Goal: Information Seeking & Learning: Learn about a topic

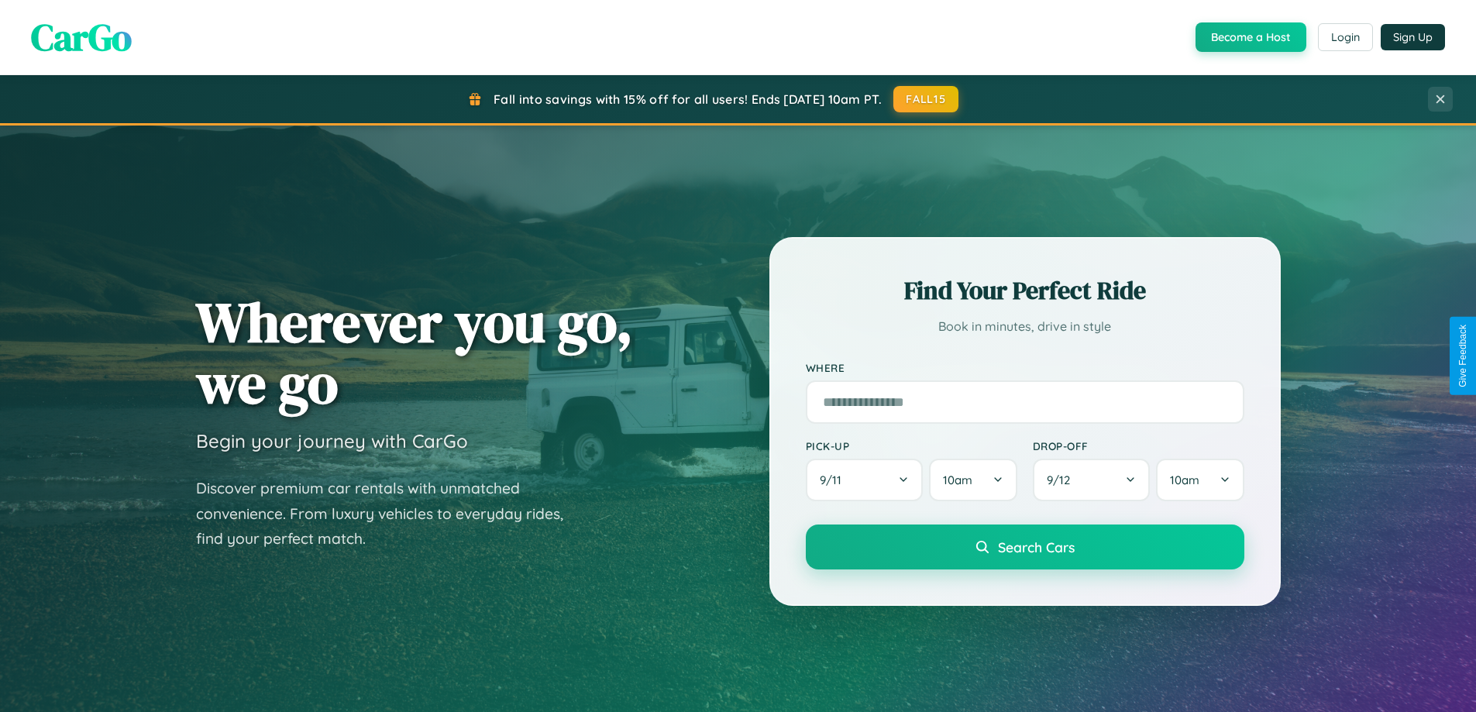
scroll to position [2981, 0]
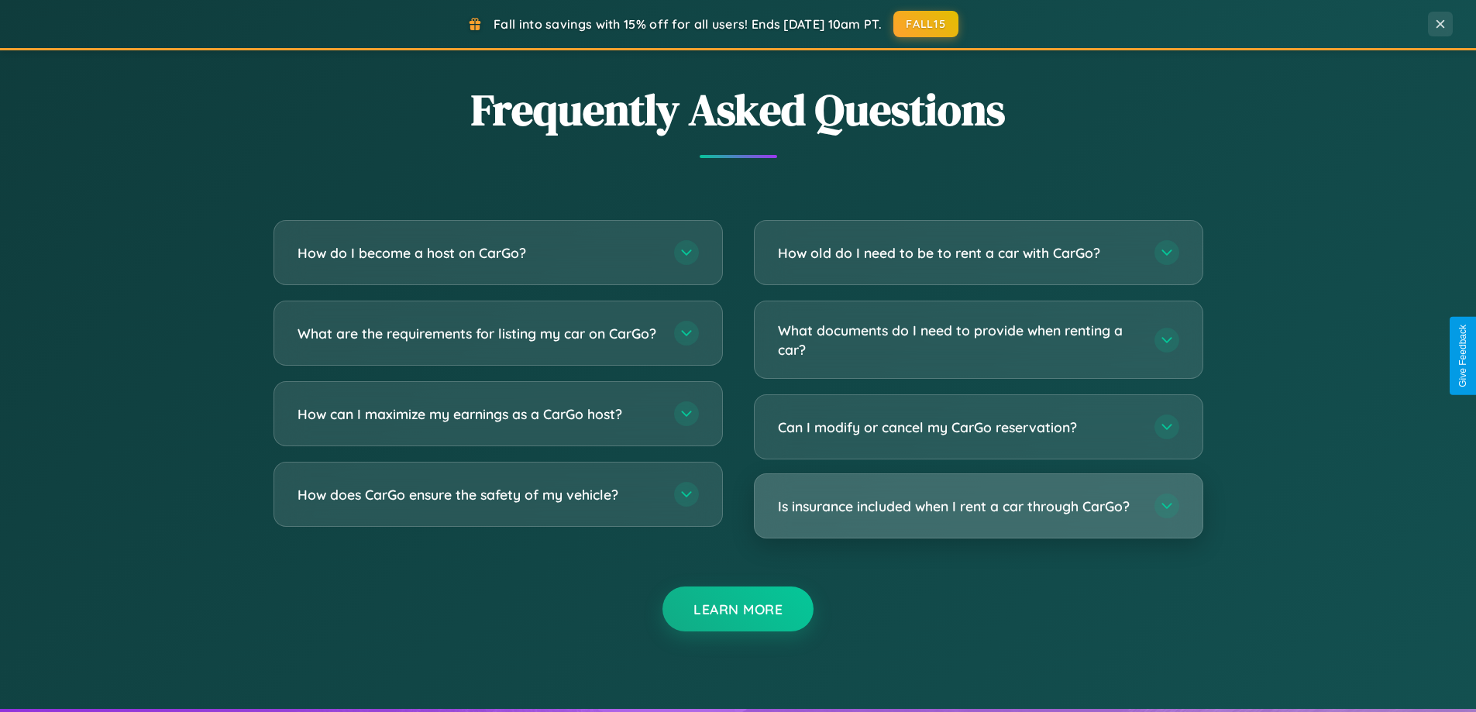
click at [978, 506] on h3 "Is insurance included when I rent a car through CarGo?" at bounding box center [958, 506] width 361 height 19
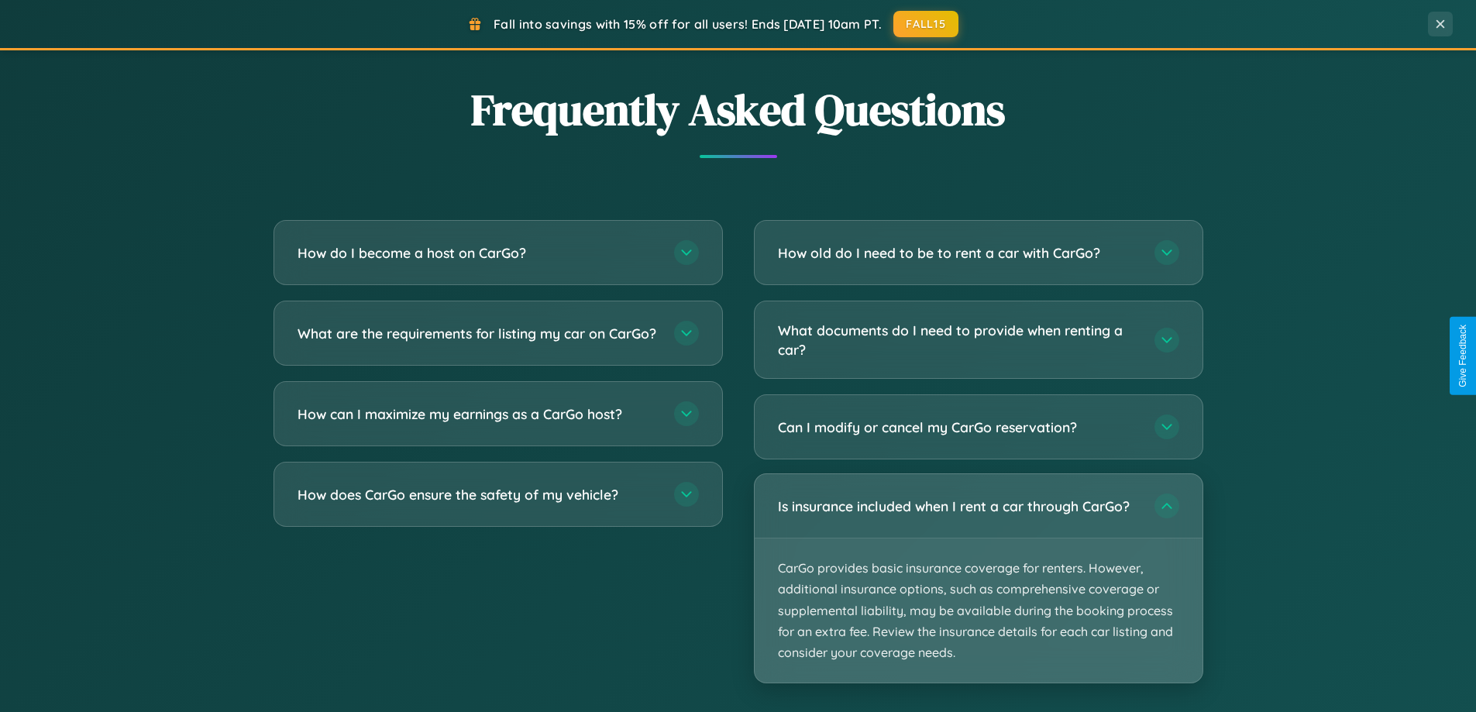
click at [978, 578] on p "CarGo provides basic insurance coverage for renters. However, additional insura…" at bounding box center [979, 610] width 448 height 144
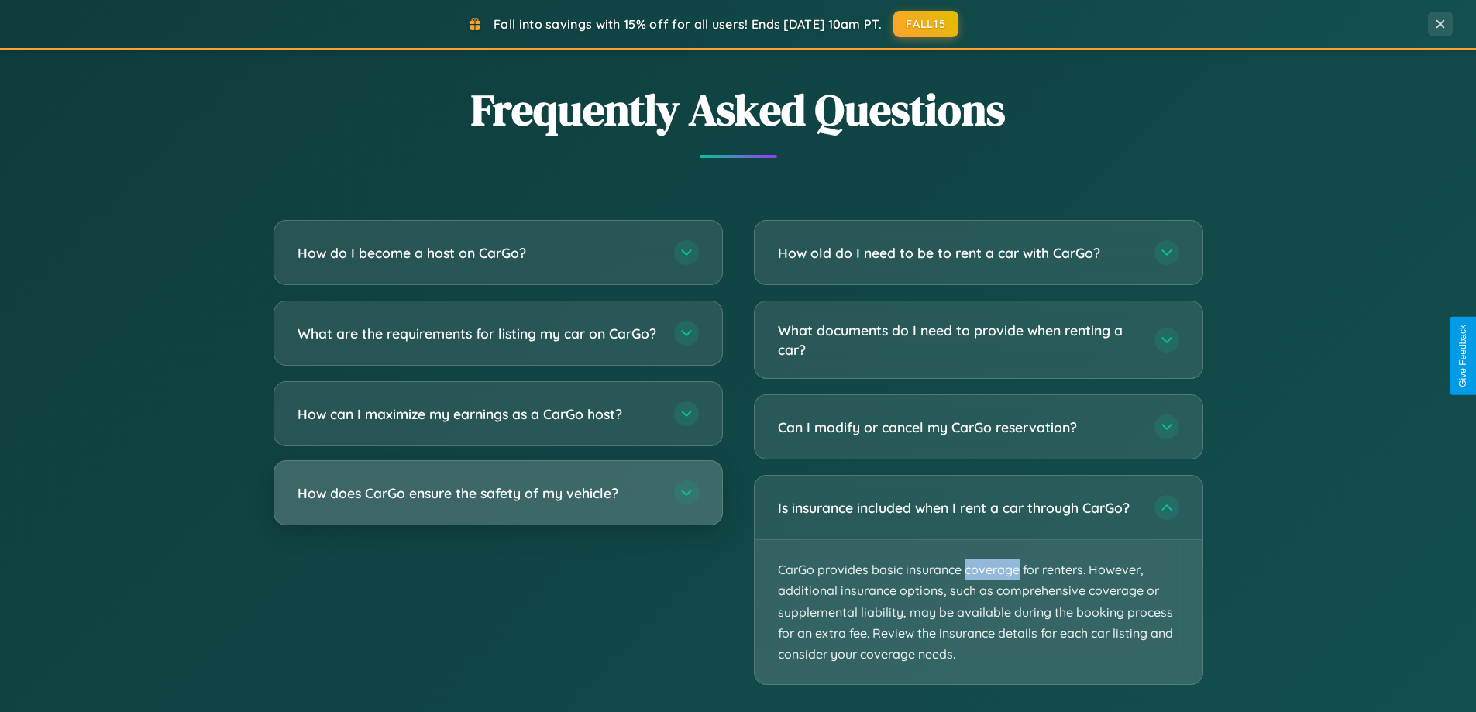
click at [497, 503] on h3 "How does CarGo ensure the safety of my vehicle?" at bounding box center [478, 492] width 361 height 19
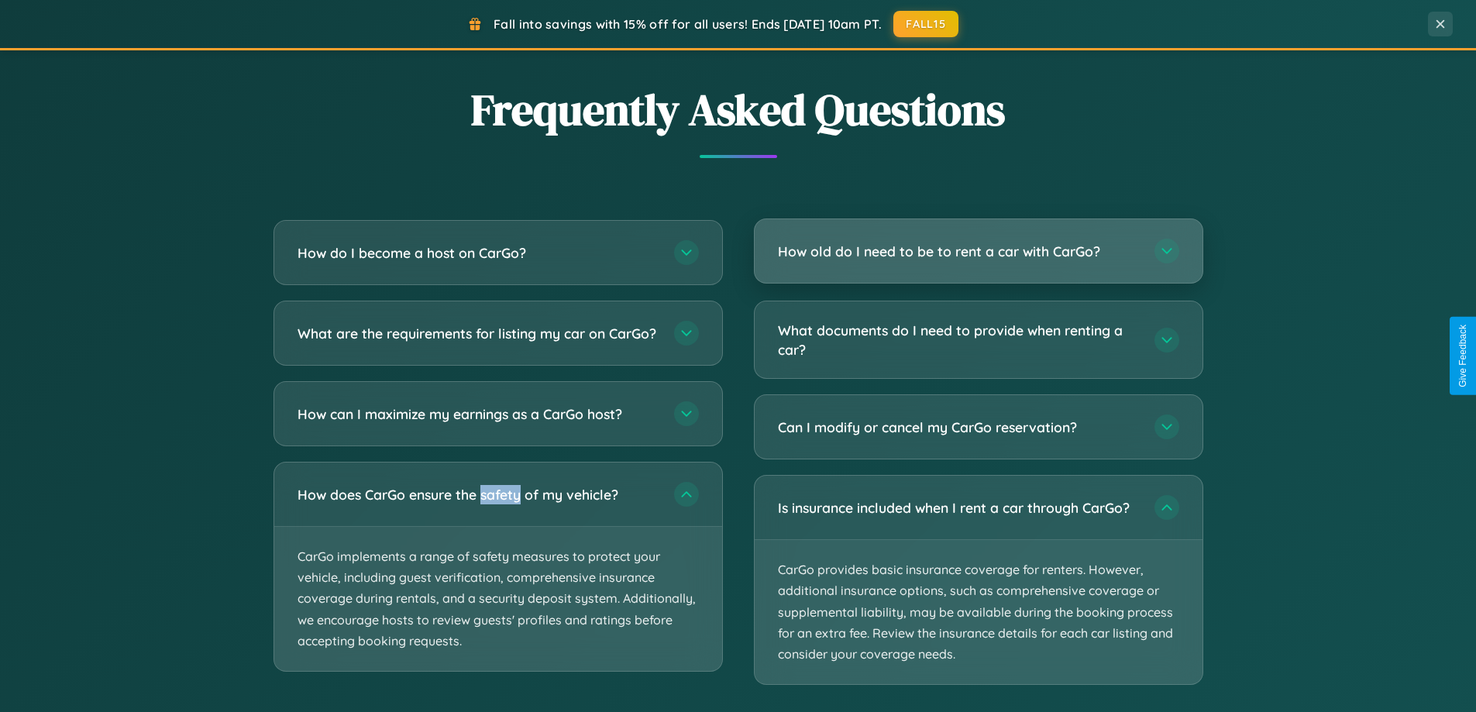
click at [978, 251] on h3 "How old do I need to be to rent a car with CarGo?" at bounding box center [958, 251] width 361 height 19
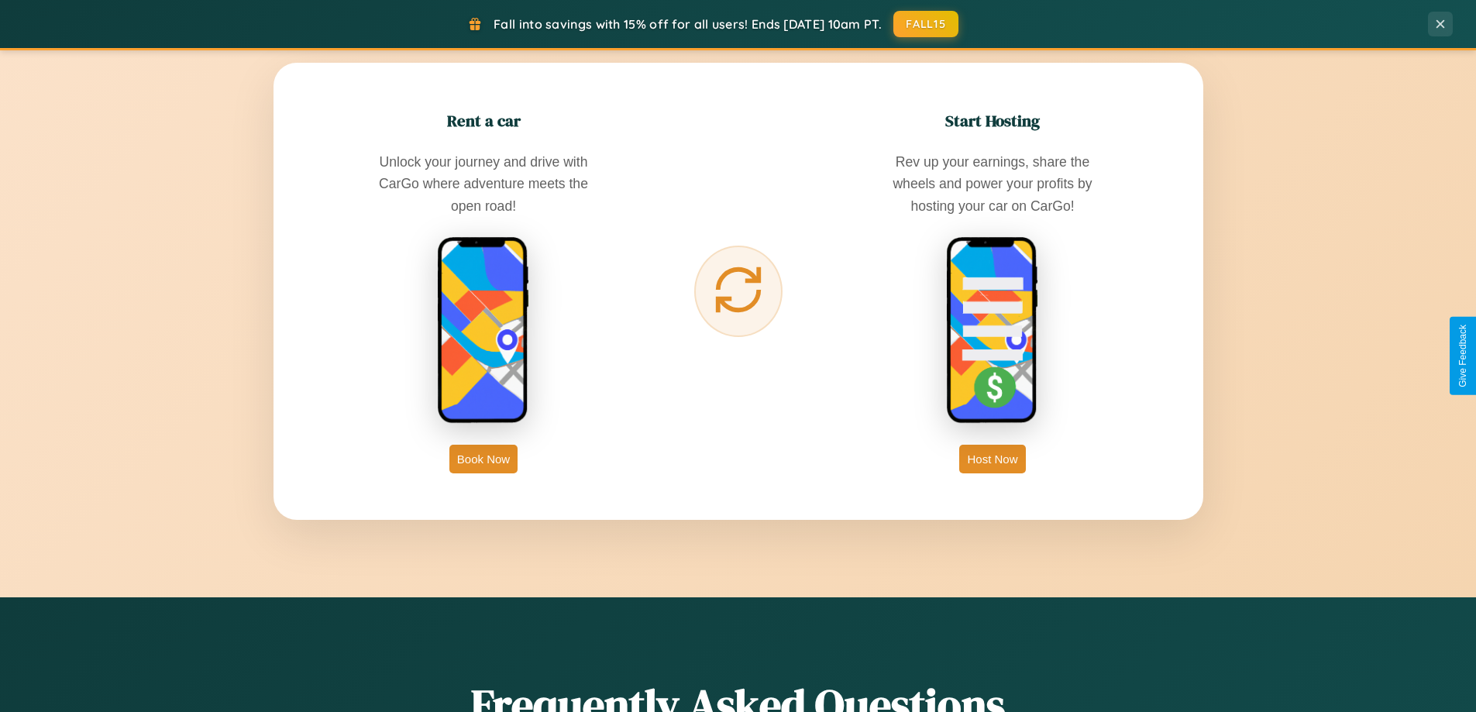
scroll to position [0, 0]
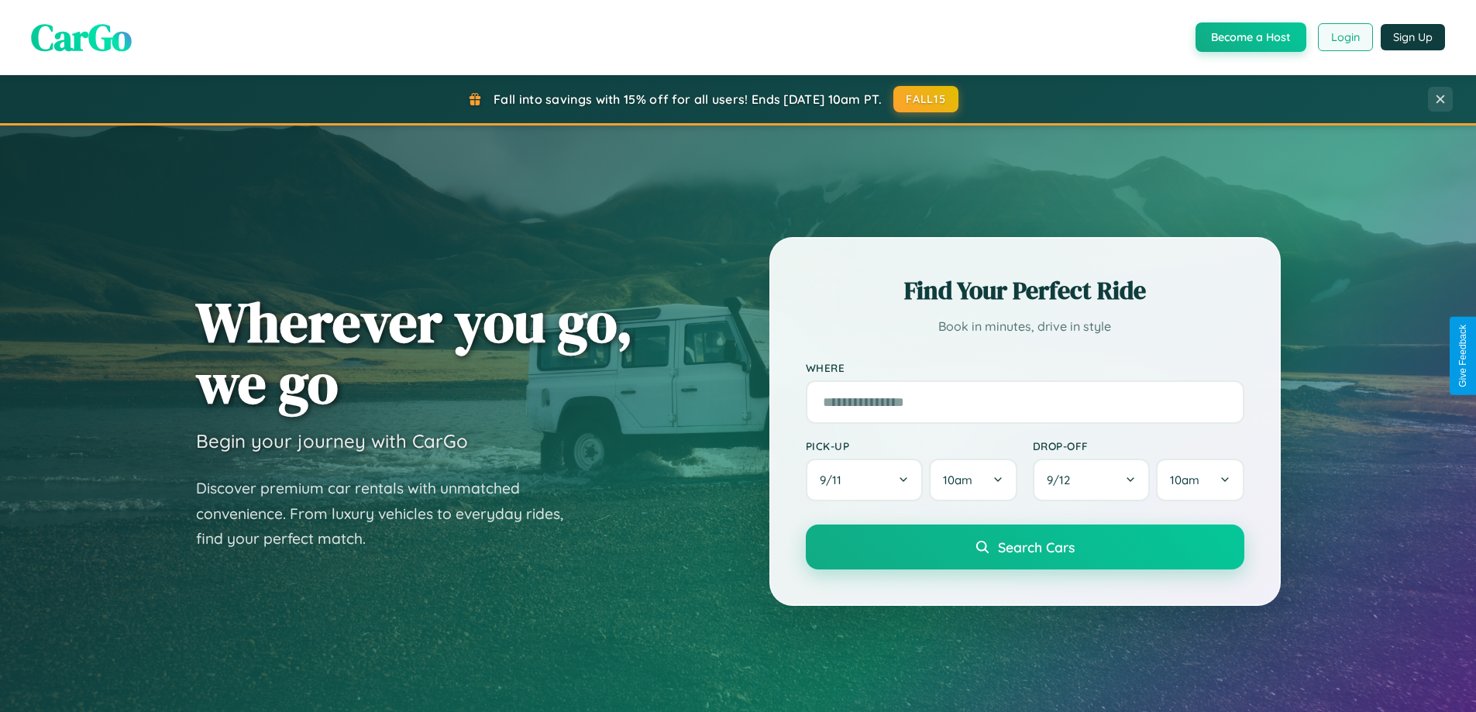
click at [1344, 37] on button "Login" at bounding box center [1345, 37] width 55 height 28
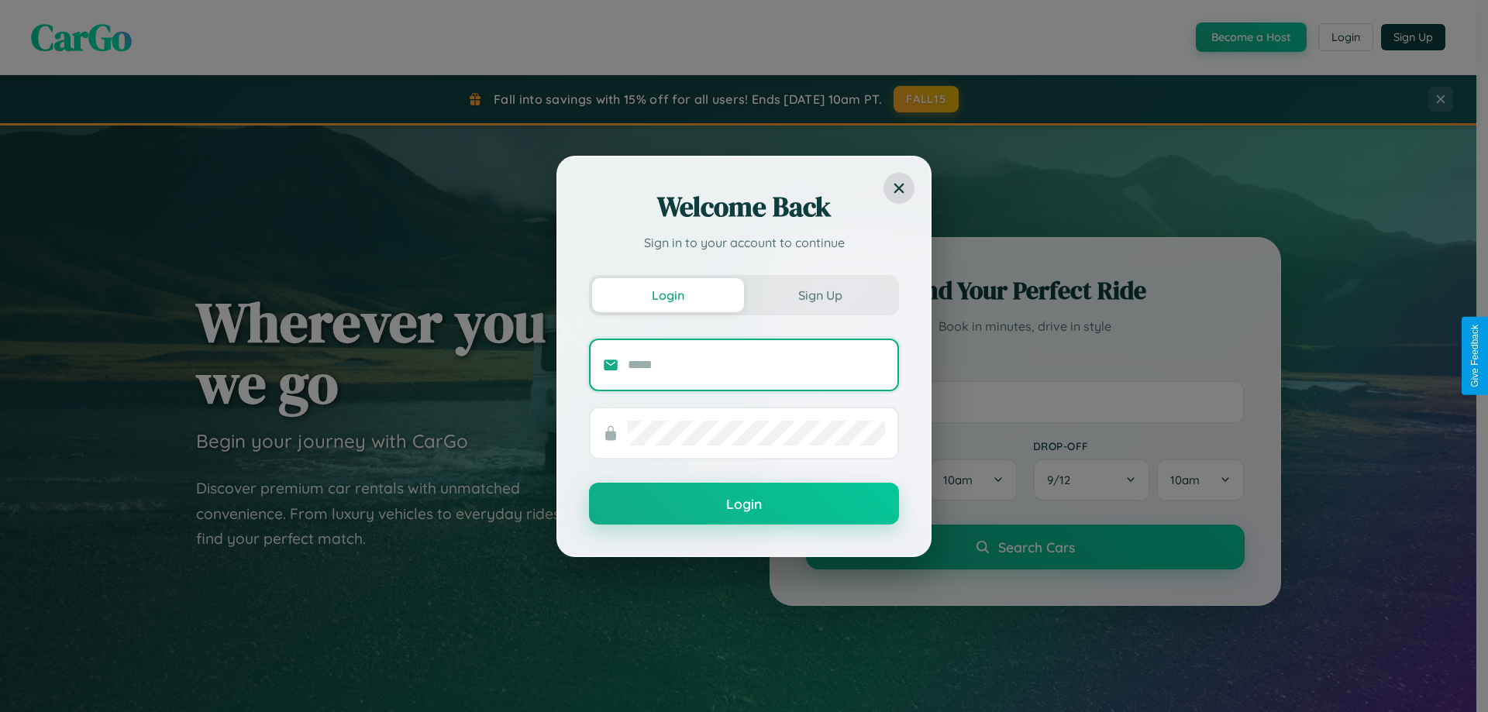
click at [756, 364] on input "text" at bounding box center [756, 365] width 257 height 25
type input "**********"
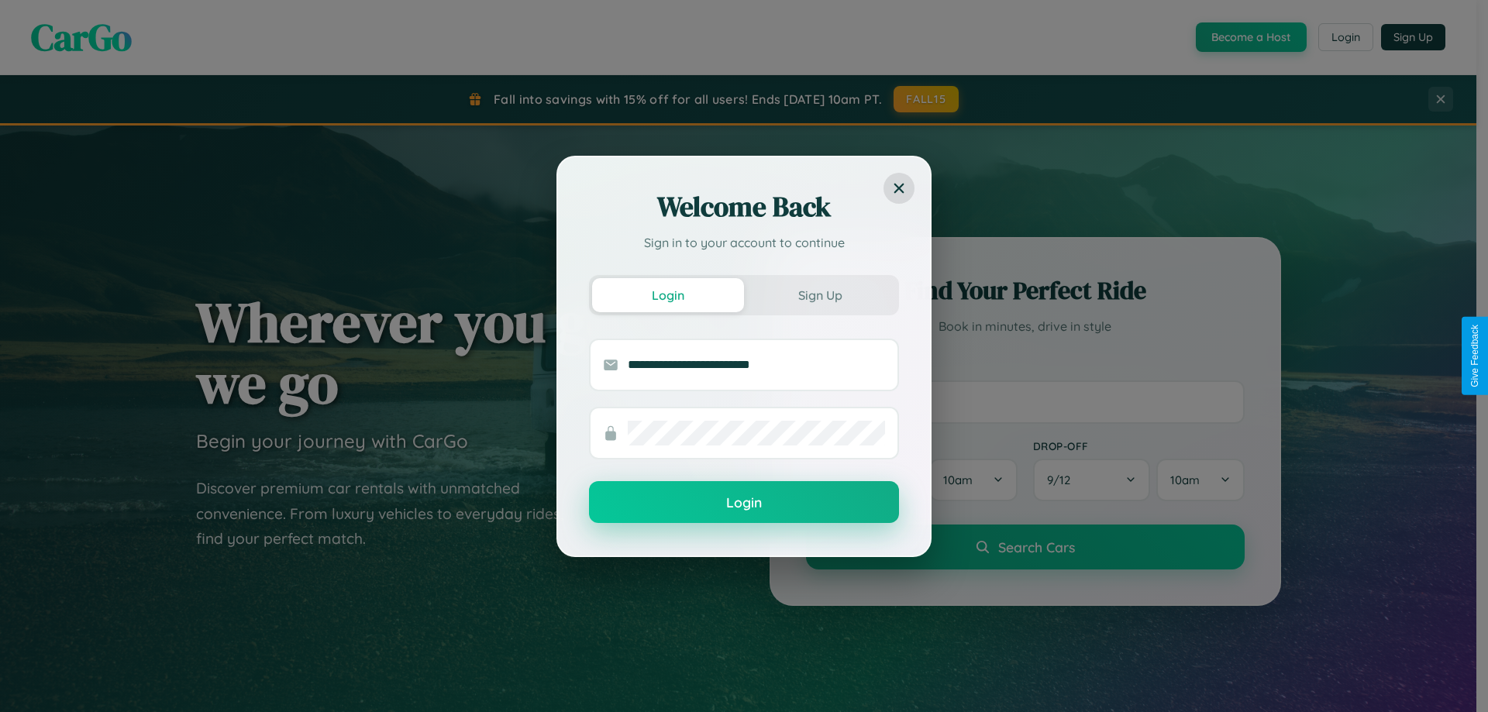
click at [744, 503] on button "Login" at bounding box center [744, 502] width 310 height 42
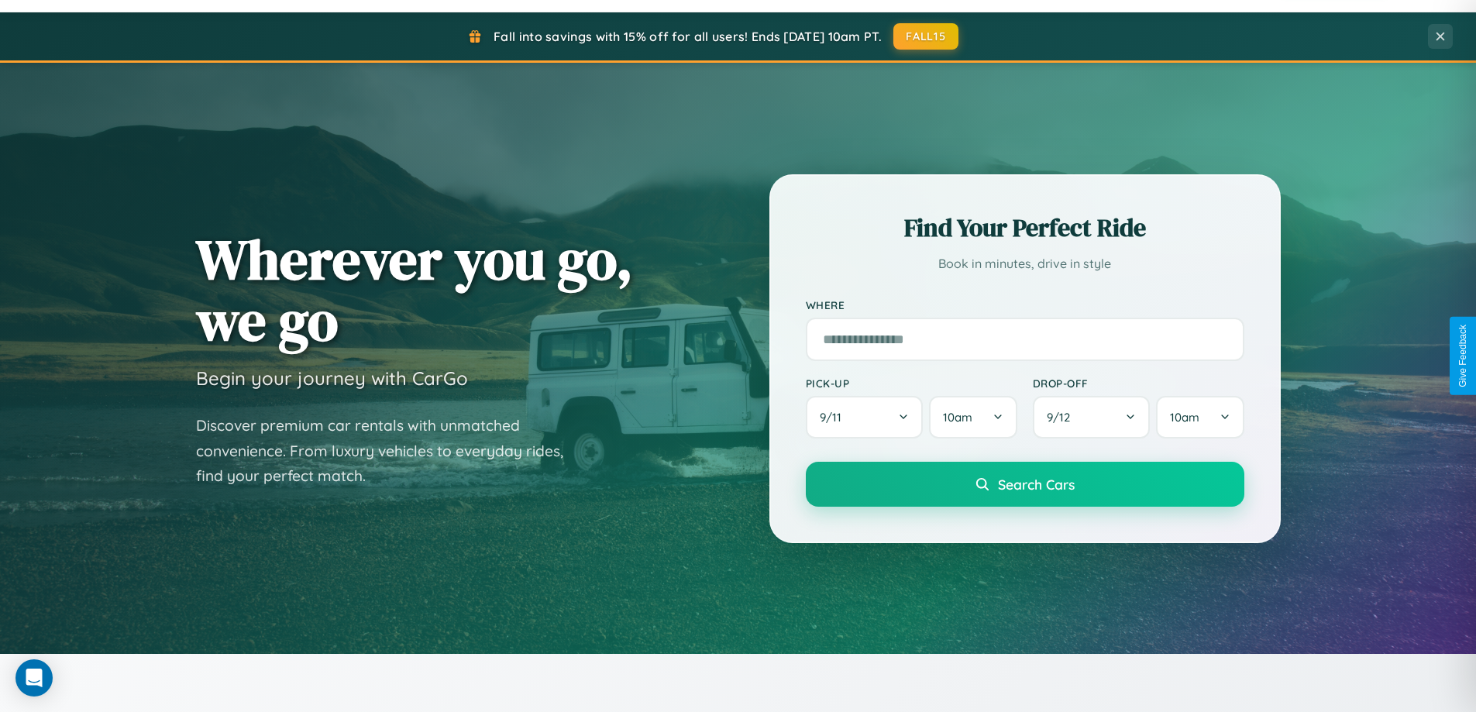
scroll to position [46, 0]
